Goal: Navigation & Orientation: Find specific page/section

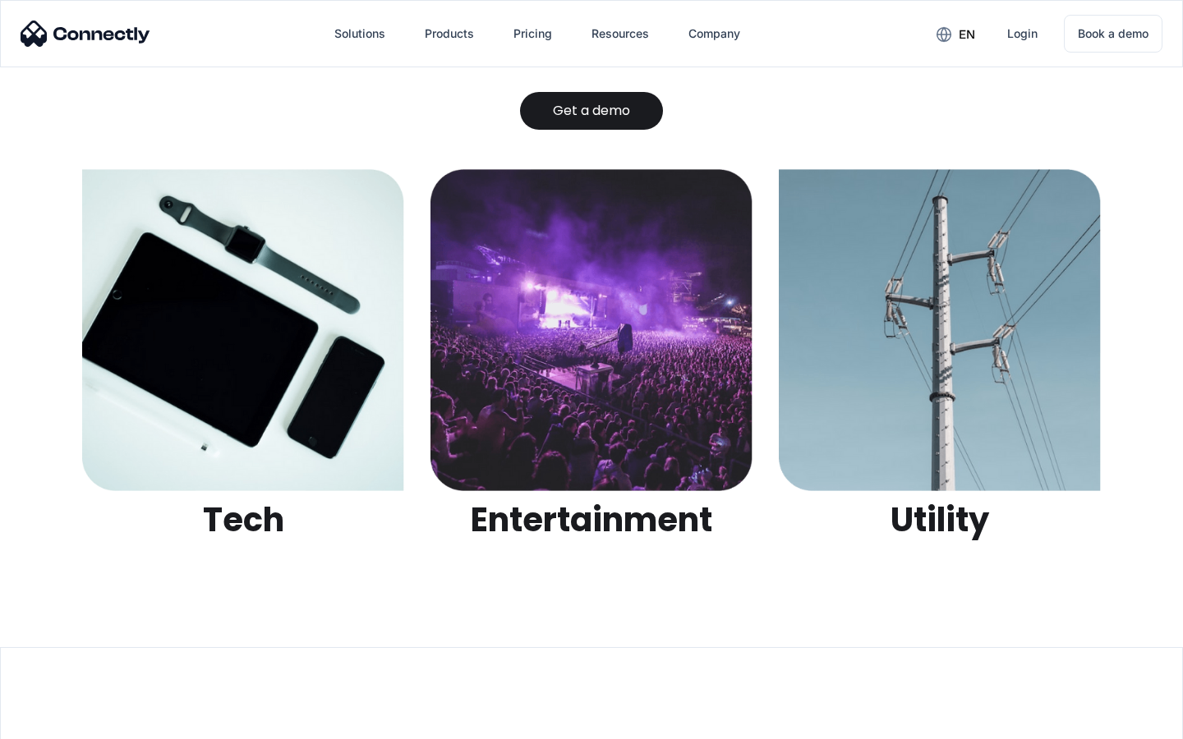
scroll to position [5183, 0]
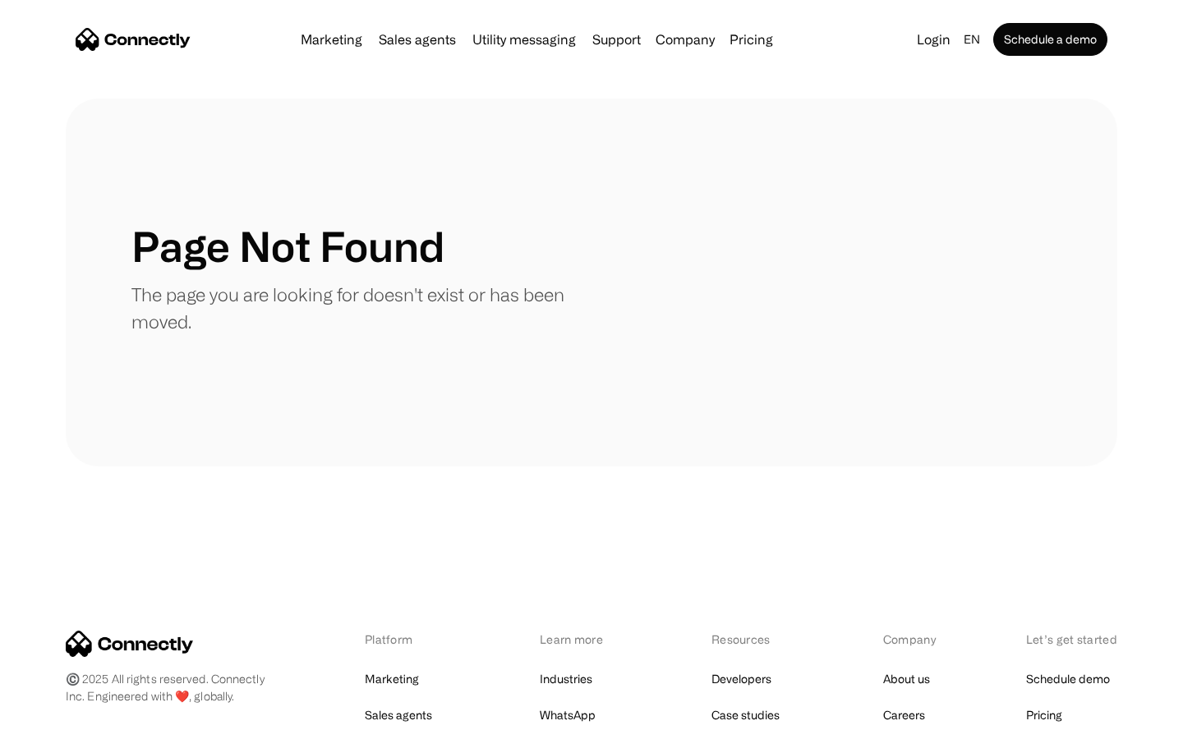
scroll to position [300, 0]
